Goal: Find contact information: Find contact information

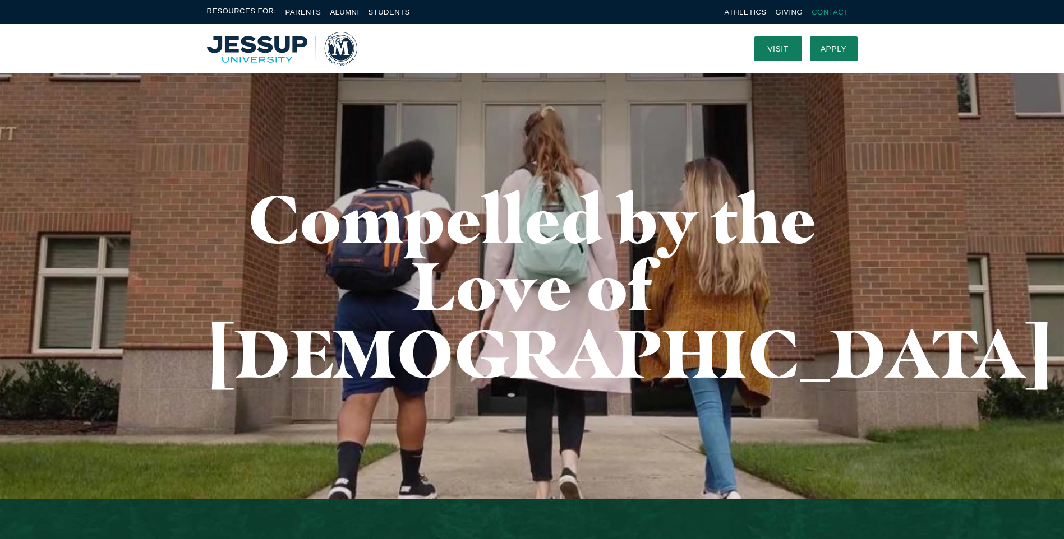
click at [833, 10] on link "Contact" at bounding box center [829, 12] width 36 height 8
click at [782, 46] on link "Visit" at bounding box center [778, 48] width 48 height 25
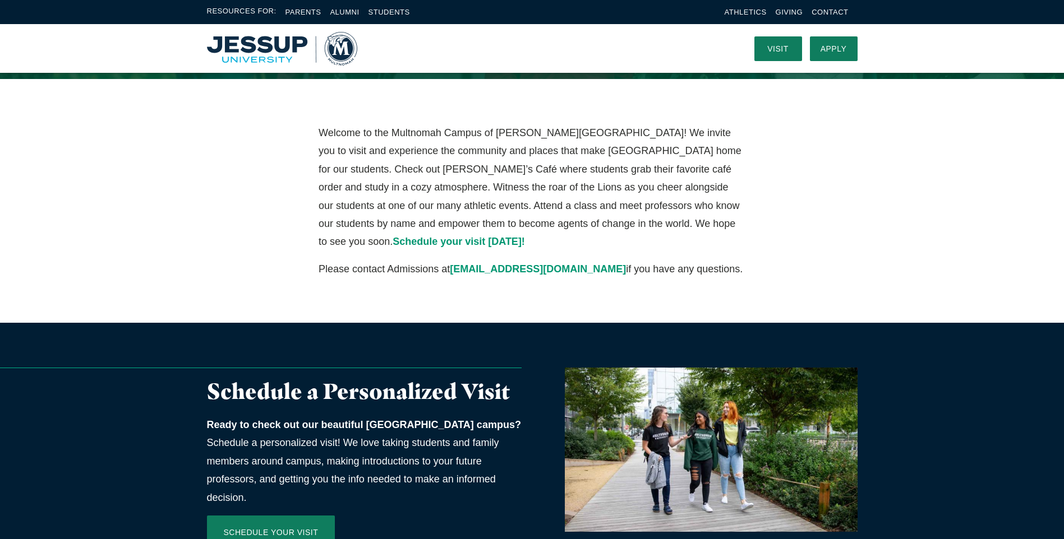
scroll to position [163, 0]
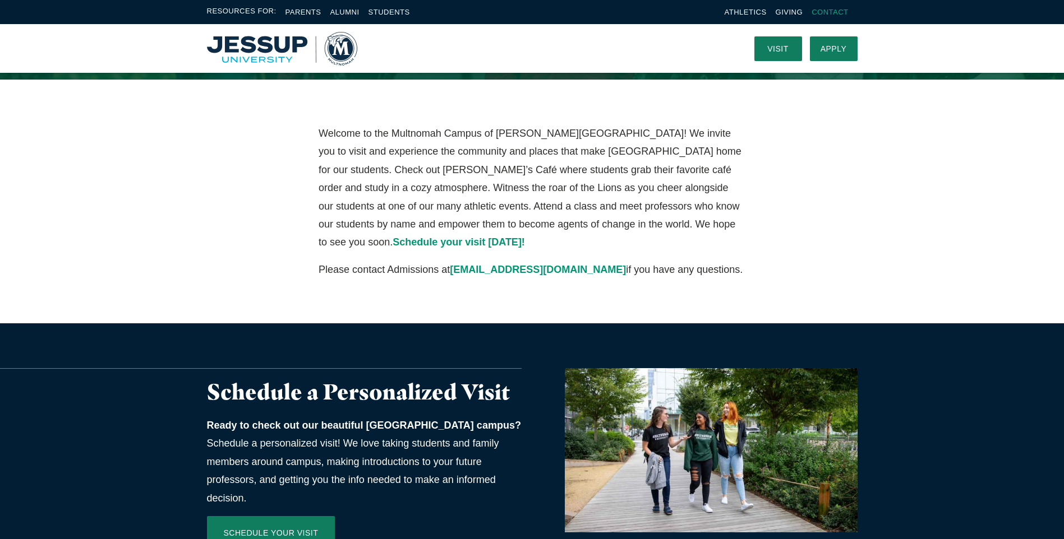
click at [843, 15] on link "Contact" at bounding box center [829, 12] width 36 height 8
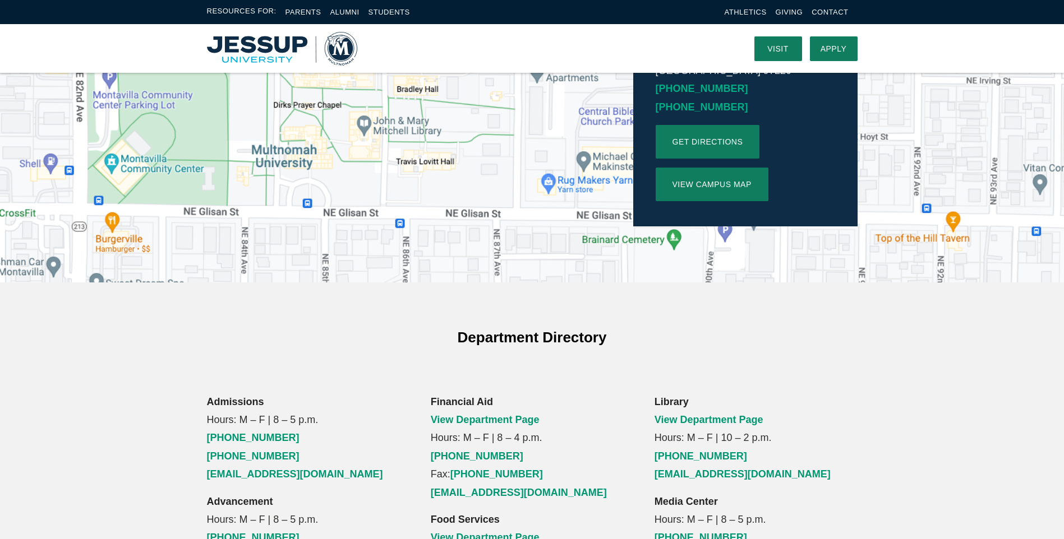
scroll to position [449, 0]
